Goal: Find specific page/section: Find specific page/section

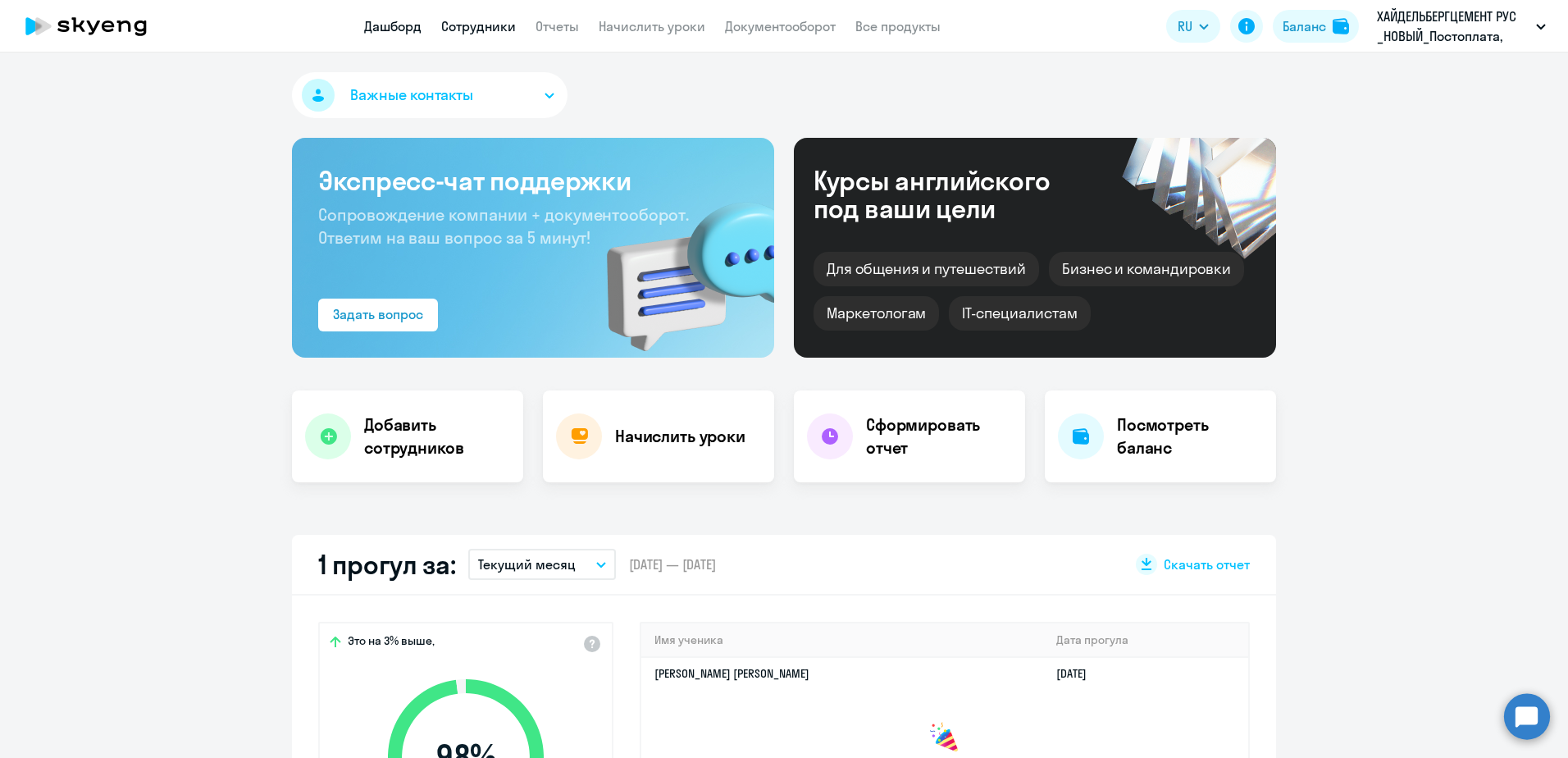
click at [484, 33] on link "Сотрудники" at bounding box center [479, 26] width 75 height 16
select select "30"
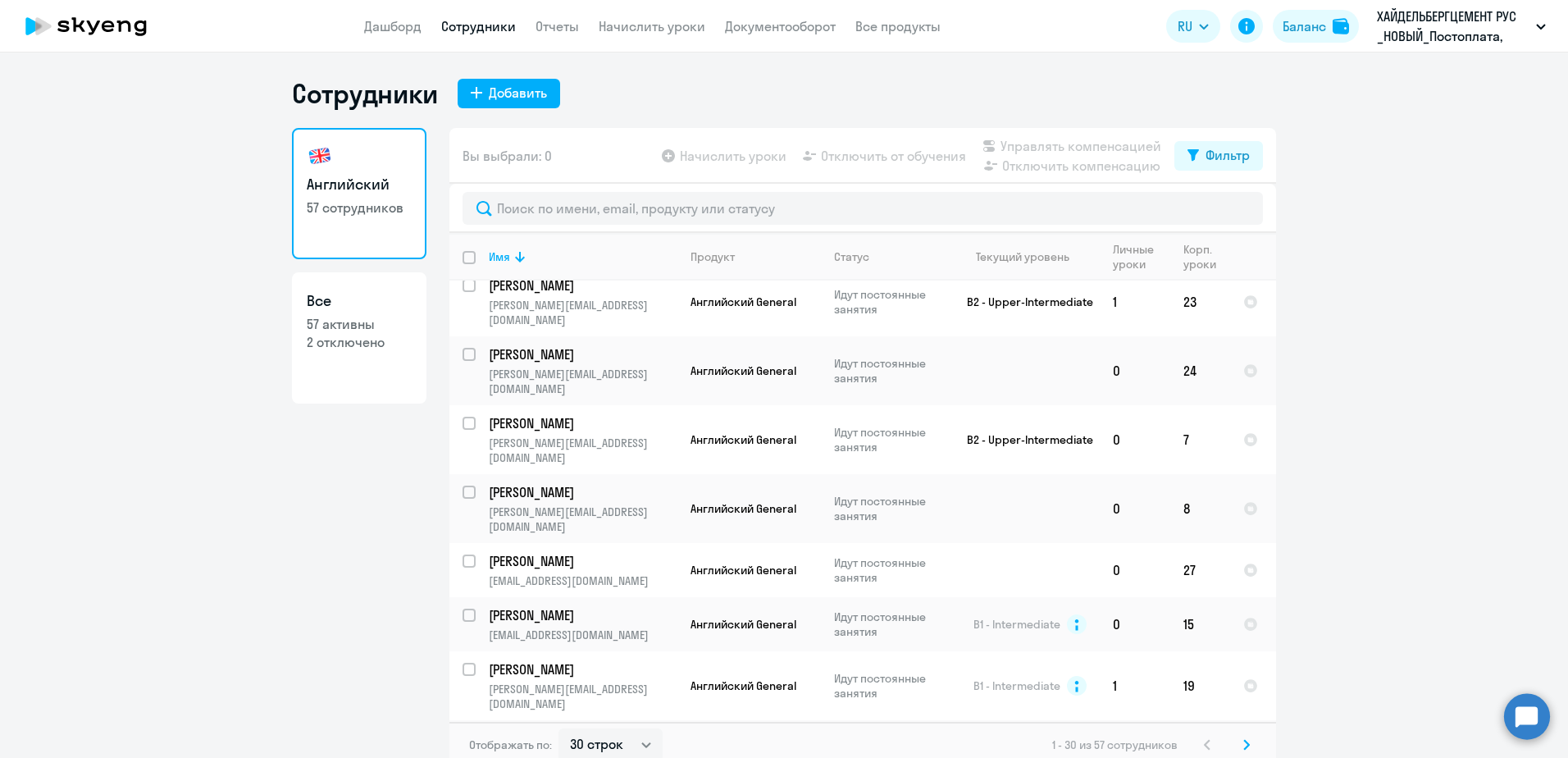
scroll to position [410, 0]
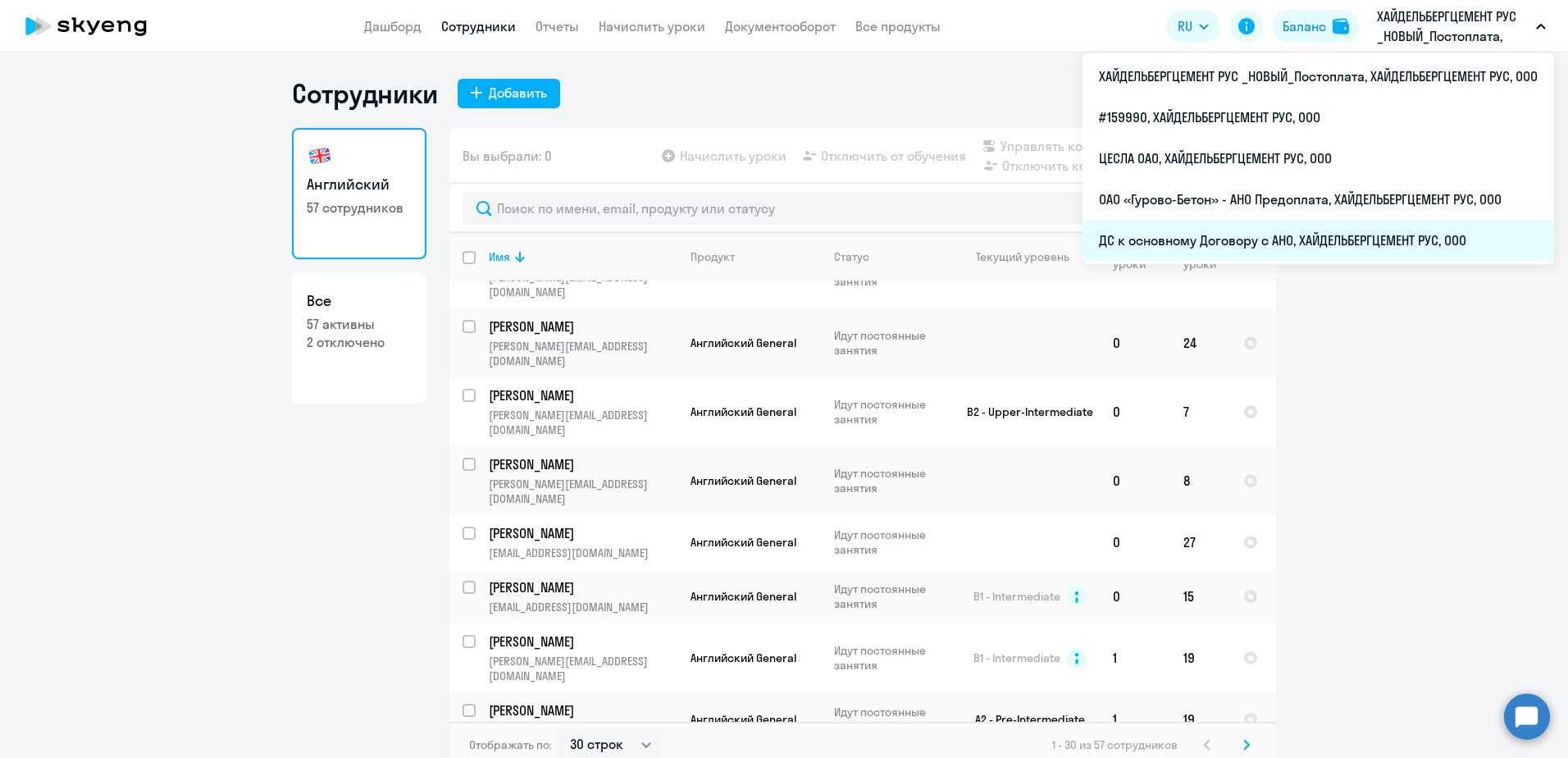
click at [1343, 236] on li "ДС к основному Договору с АНО, ХАЙДЕЛЬБЕРГЦЕМЕНТ РУС, ООО" at bounding box center [1319, 240] width 472 height 41
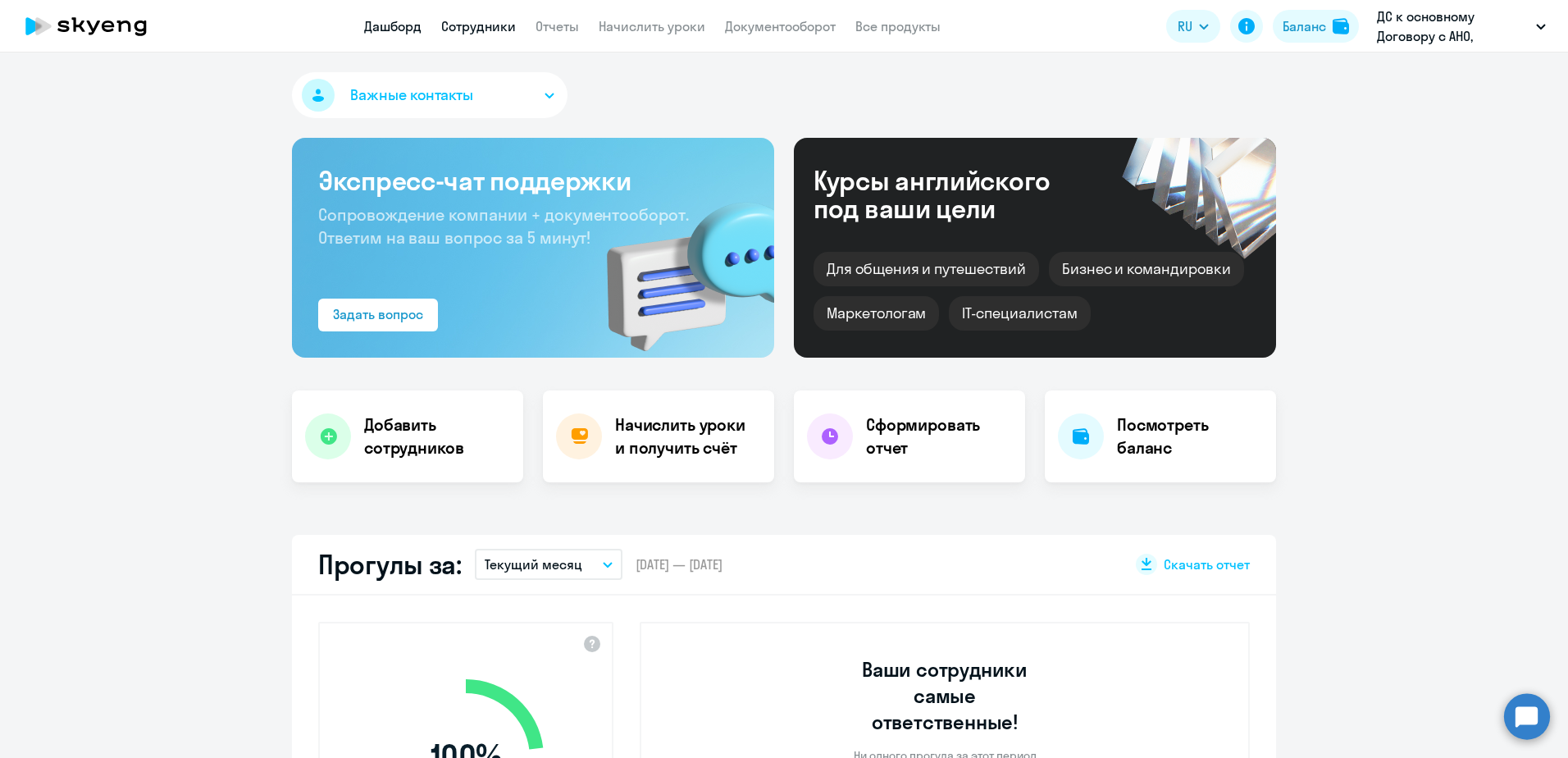
click at [484, 33] on link "Сотрудники" at bounding box center [479, 26] width 75 height 16
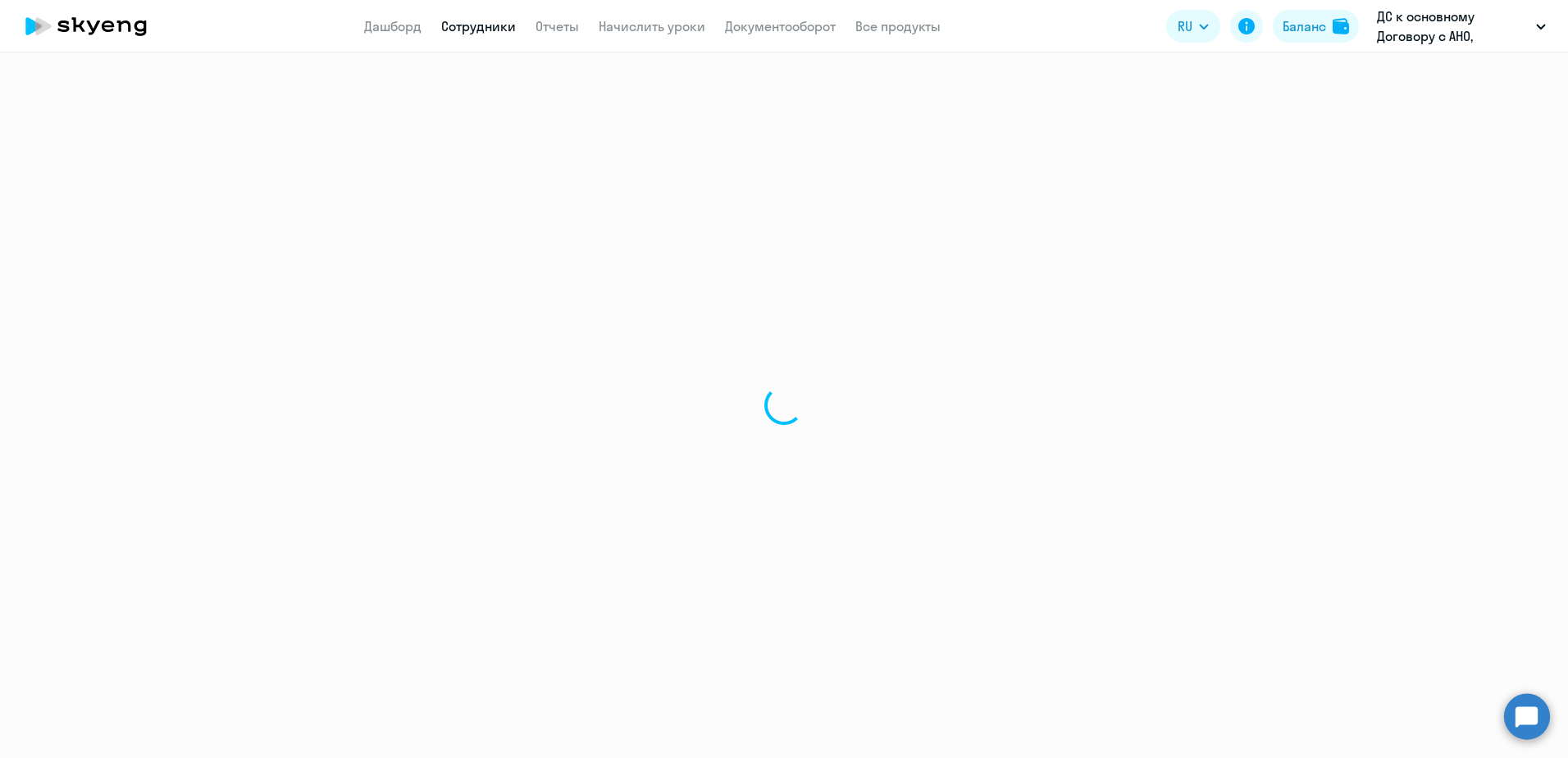
select select "30"
